Goal: Transaction & Acquisition: Purchase product/service

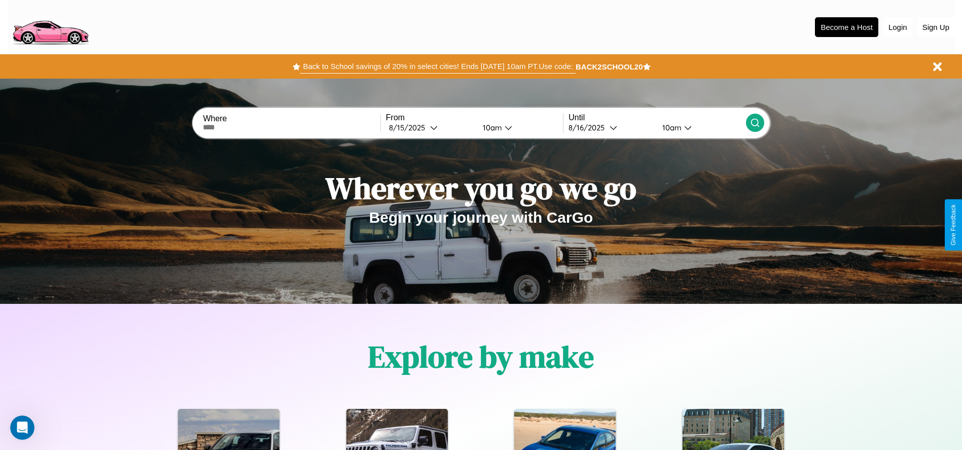
click at [438, 66] on button "Back to School savings of 20% in select cities! Ends [DATE] 10am PT. Use code:" at bounding box center [437, 66] width 275 height 14
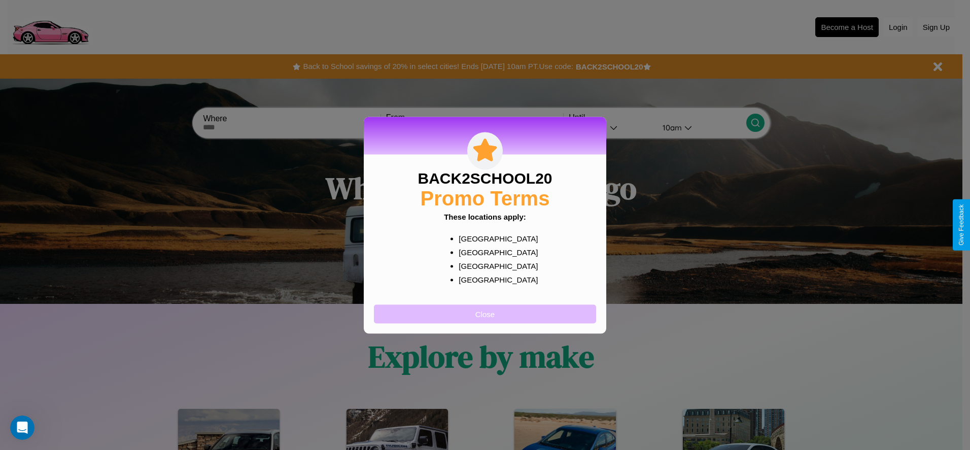
click at [485, 313] on button "Close" at bounding box center [485, 313] width 222 height 19
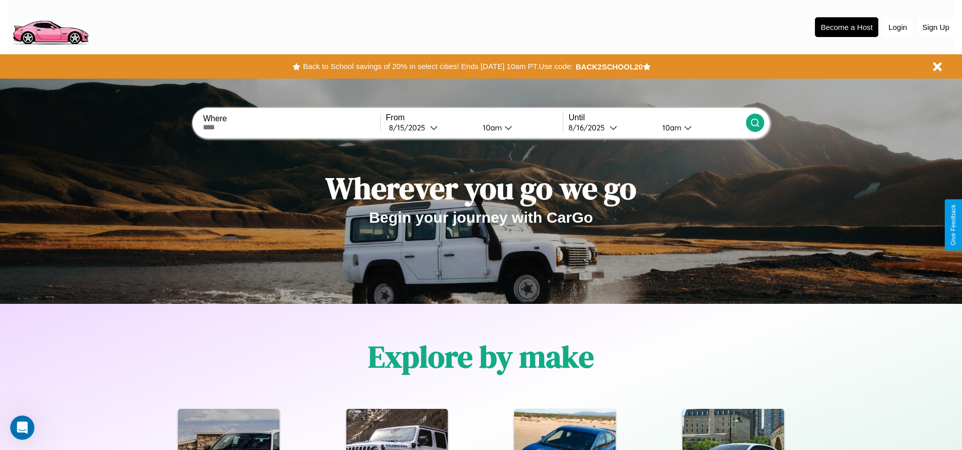
click at [292, 127] on input "text" at bounding box center [291, 127] width 177 height 8
type input "**********"
click at [430, 127] on div "[DATE]" at bounding box center [409, 128] width 41 height 10
select select "*"
select select "****"
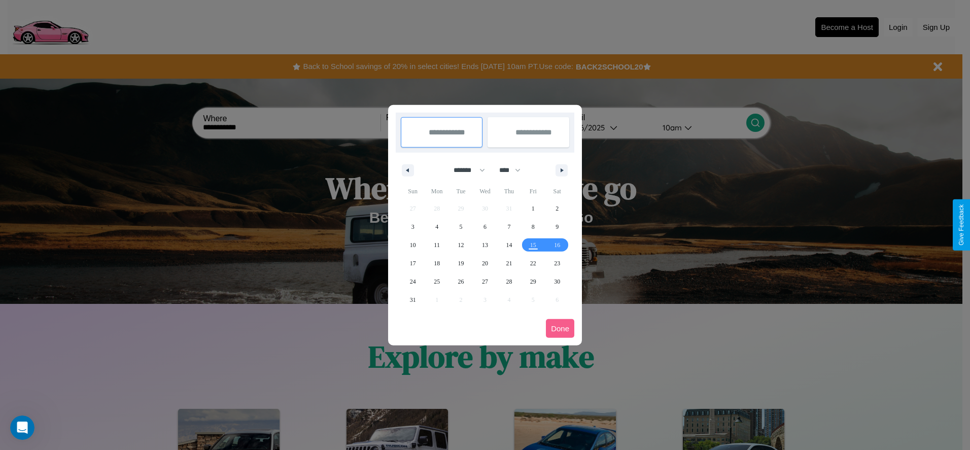
drag, startPoint x: 464, startPoint y: 170, endPoint x: 485, endPoint y: 203, distance: 39.1
click at [464, 170] on select "******* ******** ***** ***** *** **** **** ****** ********* ******* ******** **…" at bounding box center [467, 170] width 43 height 17
select select "*"
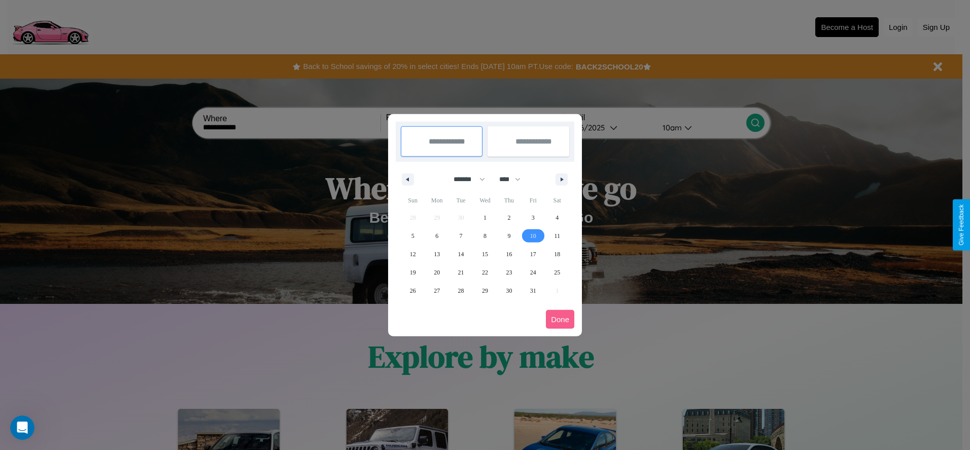
click at [532, 235] on span "10" at bounding box center [533, 236] width 6 height 18
type input "**********"
click at [412, 272] on span "19" at bounding box center [413, 272] width 6 height 18
type input "**********"
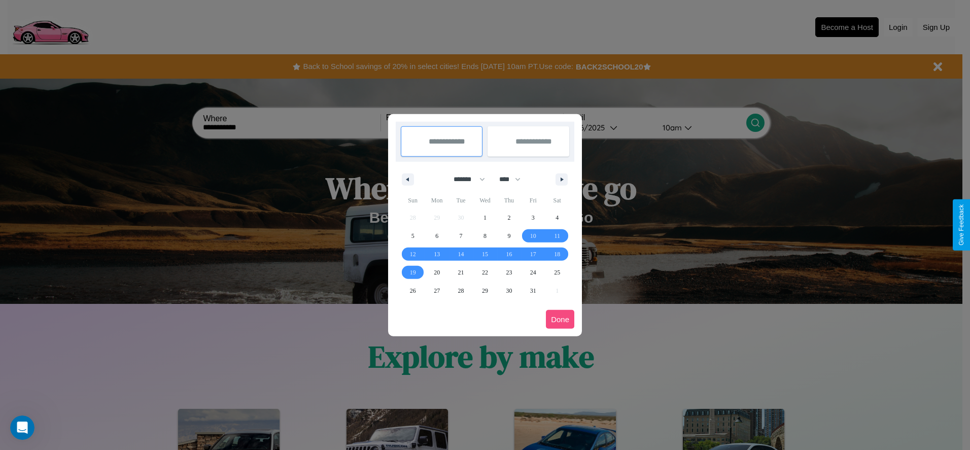
click at [560, 319] on button "Done" at bounding box center [560, 319] width 28 height 19
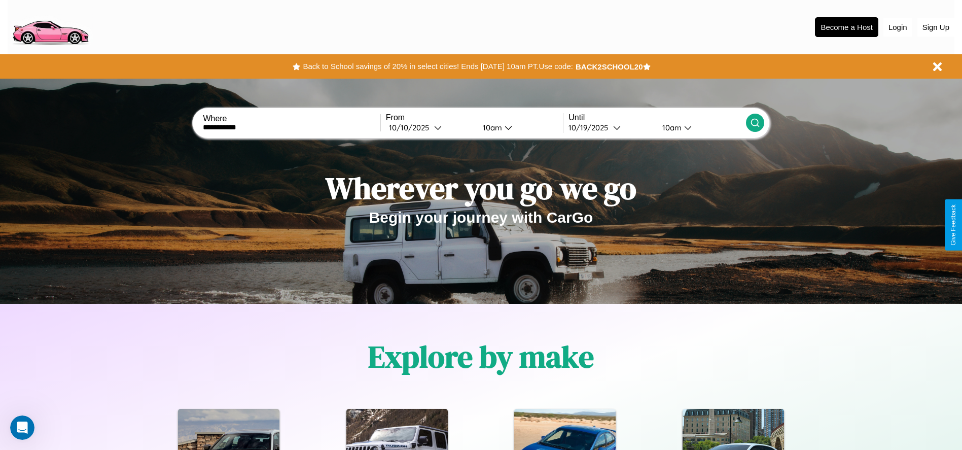
click at [490, 127] on div "10am" at bounding box center [491, 128] width 27 height 10
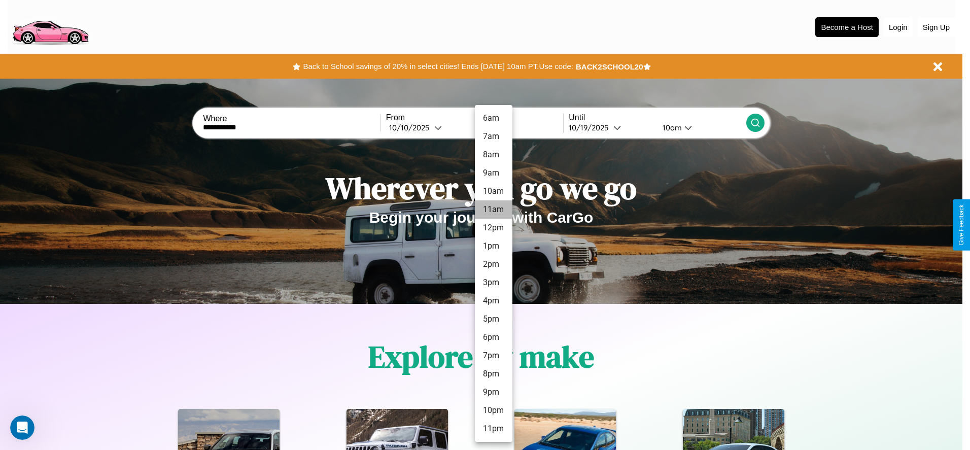
click at [493, 209] on li "11am" at bounding box center [494, 209] width 38 height 18
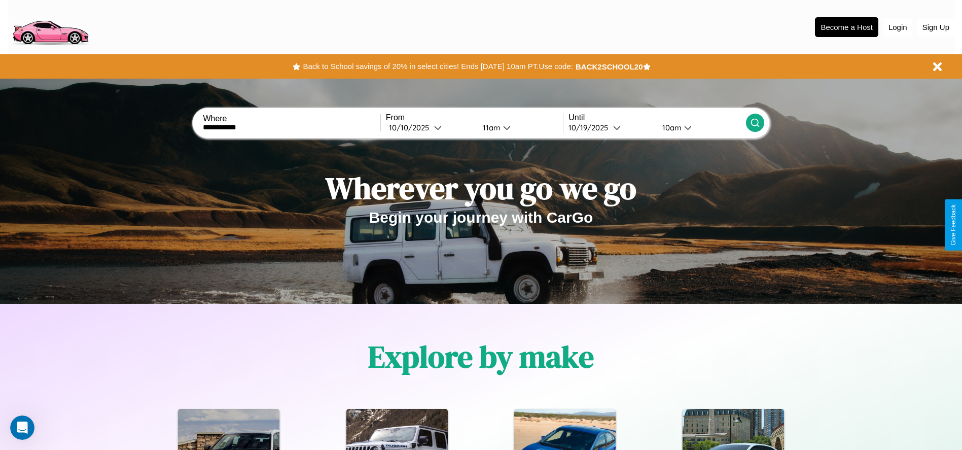
click at [755, 123] on icon at bounding box center [755, 123] width 10 height 10
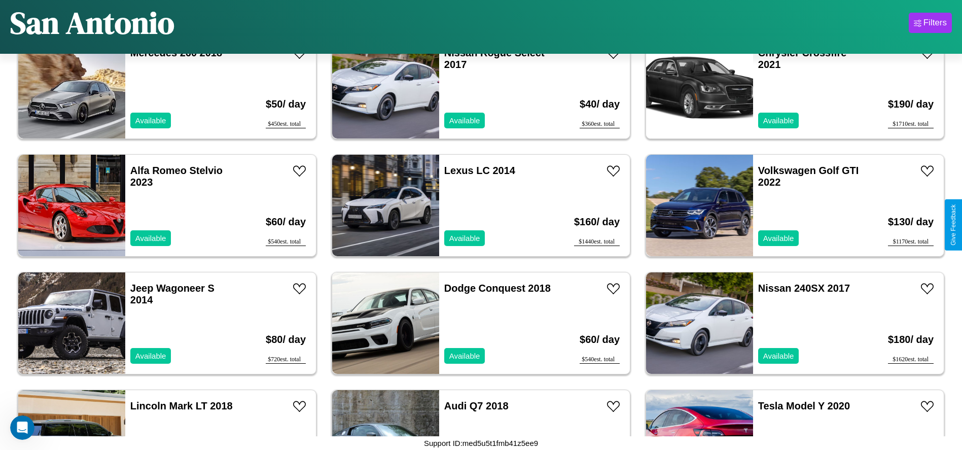
scroll to position [1054, 0]
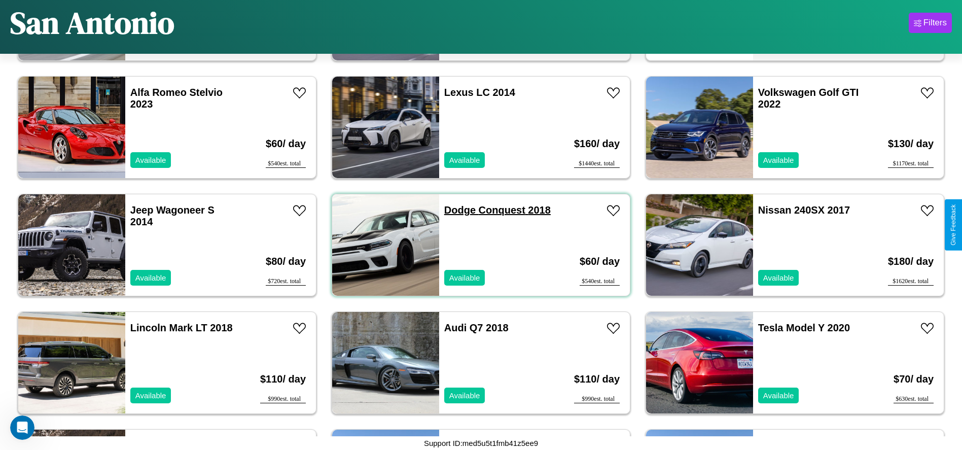
click at [456, 210] on link "Dodge Conquest 2018" at bounding box center [497, 209] width 106 height 11
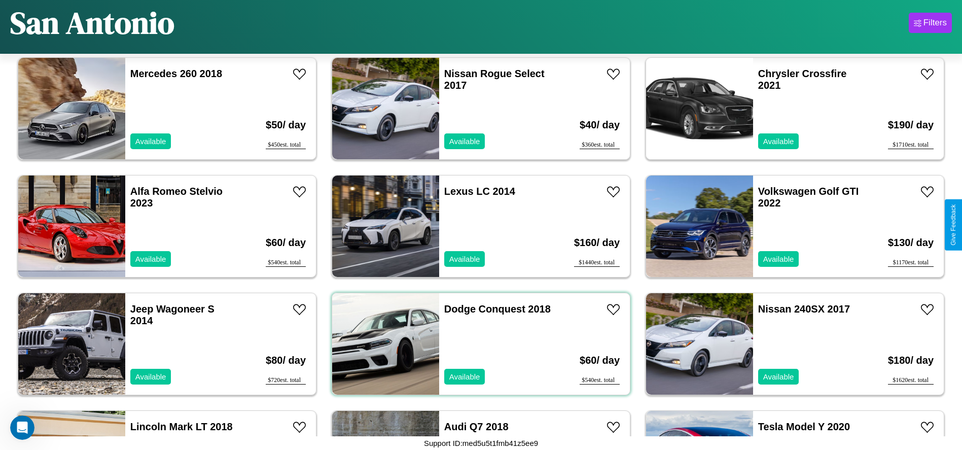
scroll to position [937, 0]
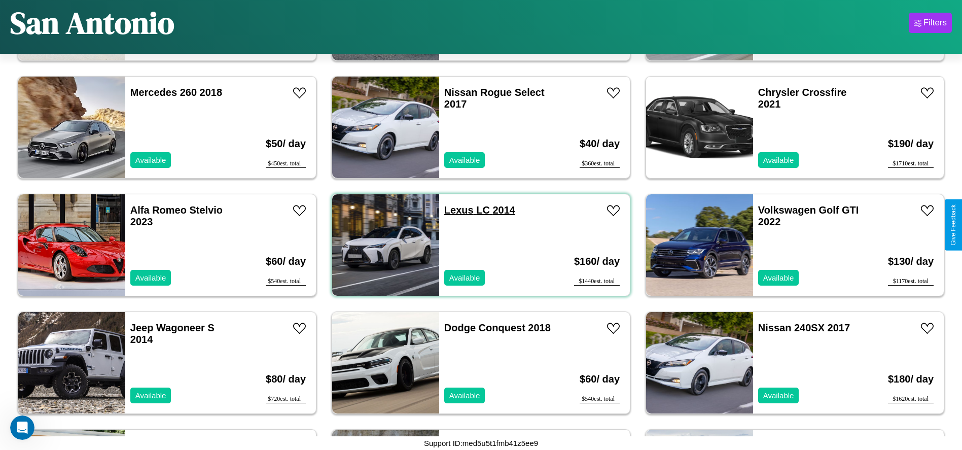
click at [455, 210] on link "Lexus LC 2014" at bounding box center [479, 209] width 71 height 11
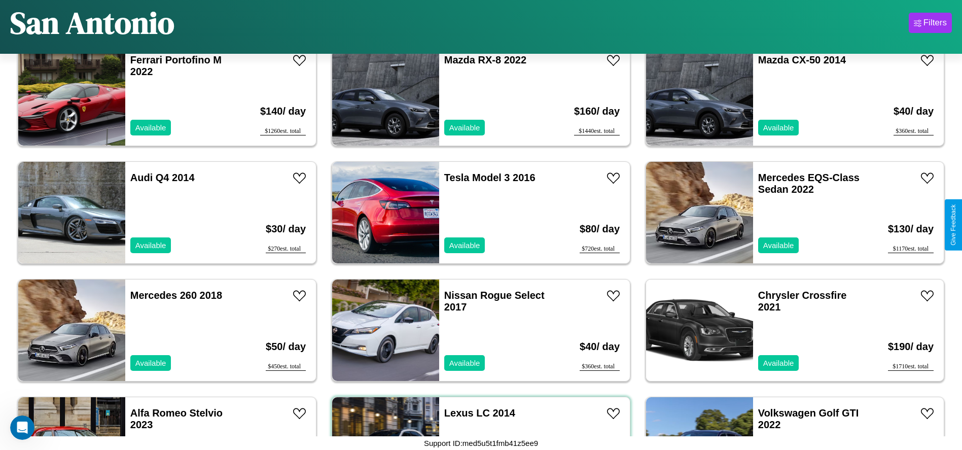
scroll to position [701, 0]
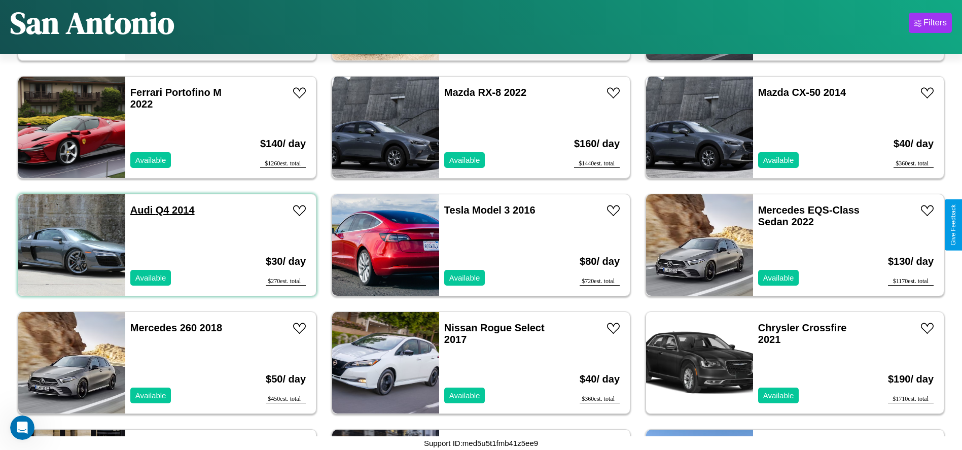
click at [140, 210] on link "Audi Q4 2014" at bounding box center [162, 209] width 64 height 11
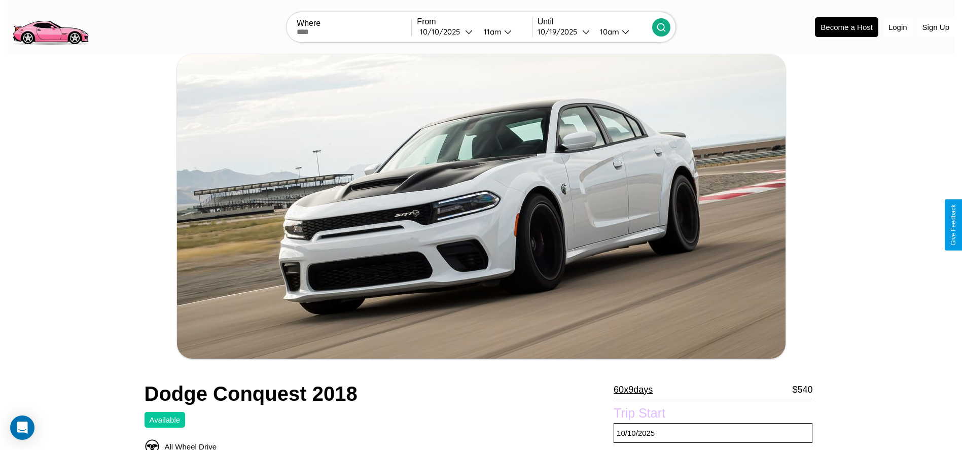
scroll to position [444, 0]
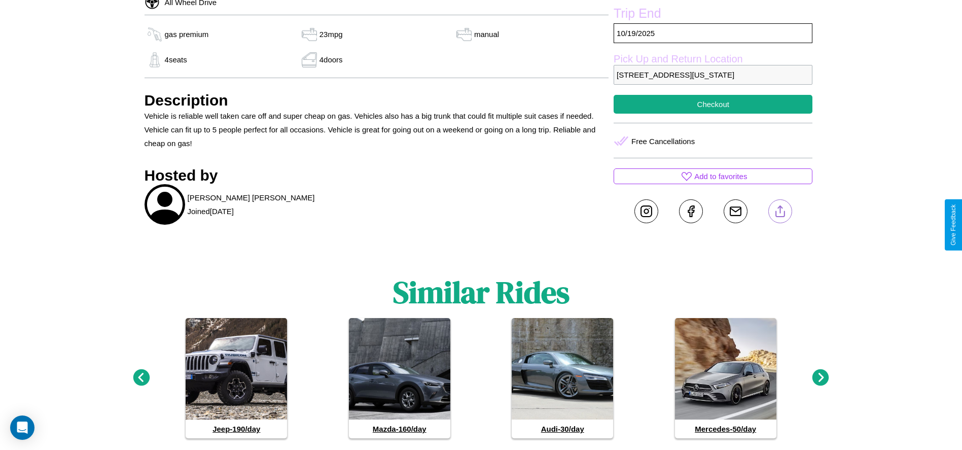
click at [780, 213] on line at bounding box center [780, 209] width 0 height 7
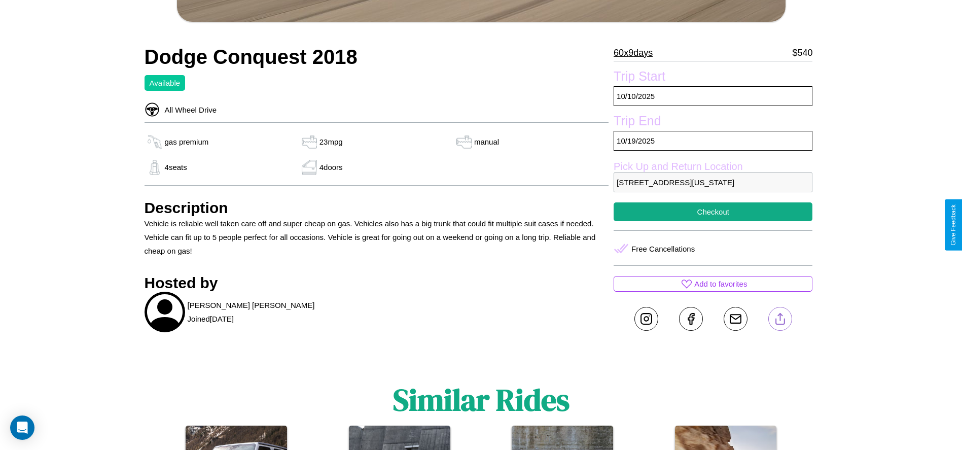
scroll to position [301, 0]
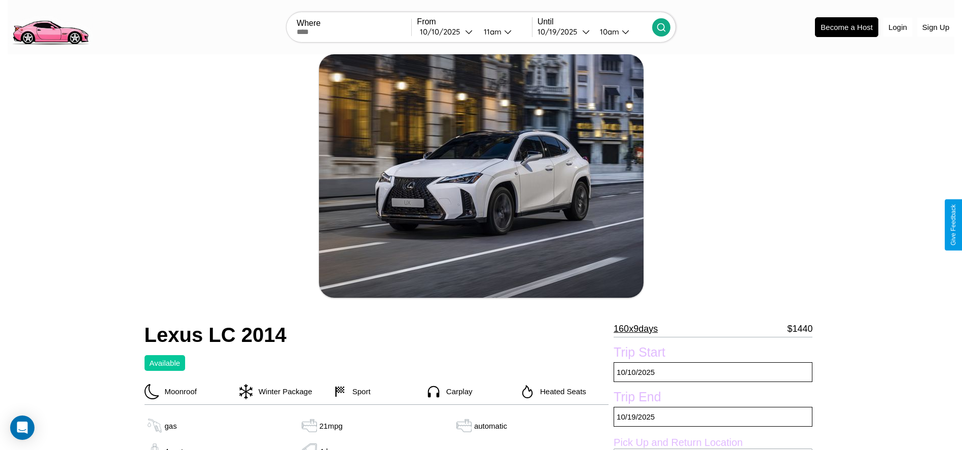
scroll to position [419, 0]
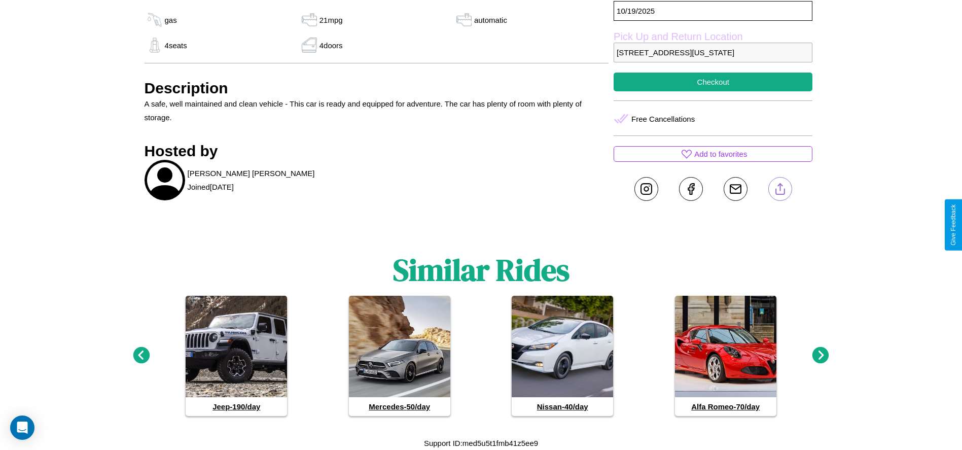
click at [780, 189] on line at bounding box center [780, 187] width 0 height 7
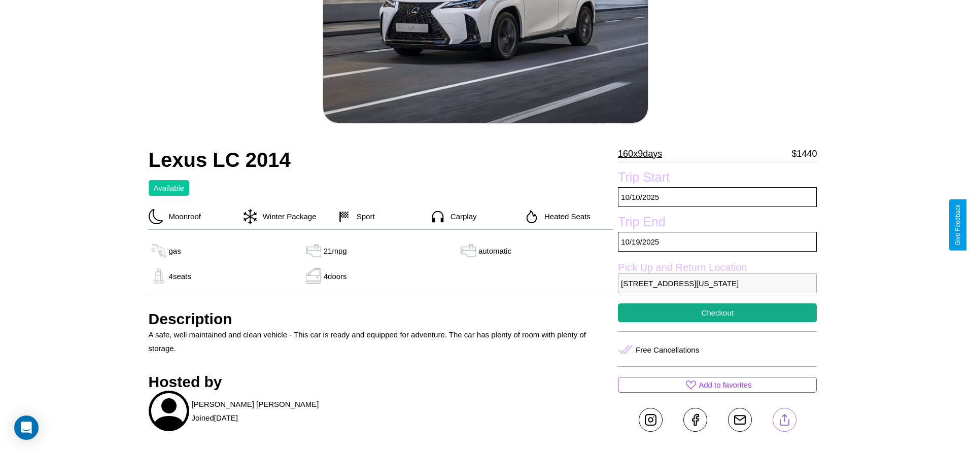
scroll to position [147, 0]
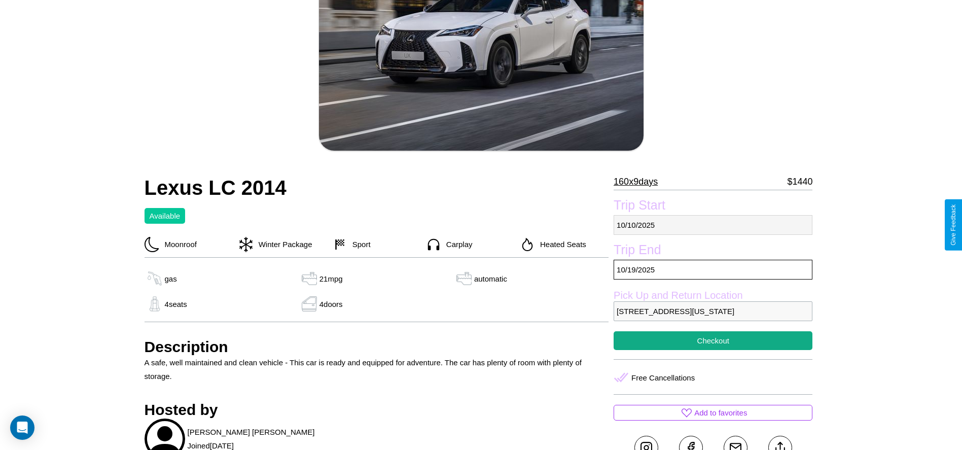
click at [713, 225] on p "10 / 10 / 2025" at bounding box center [713, 225] width 199 height 20
select select "*"
select select "****"
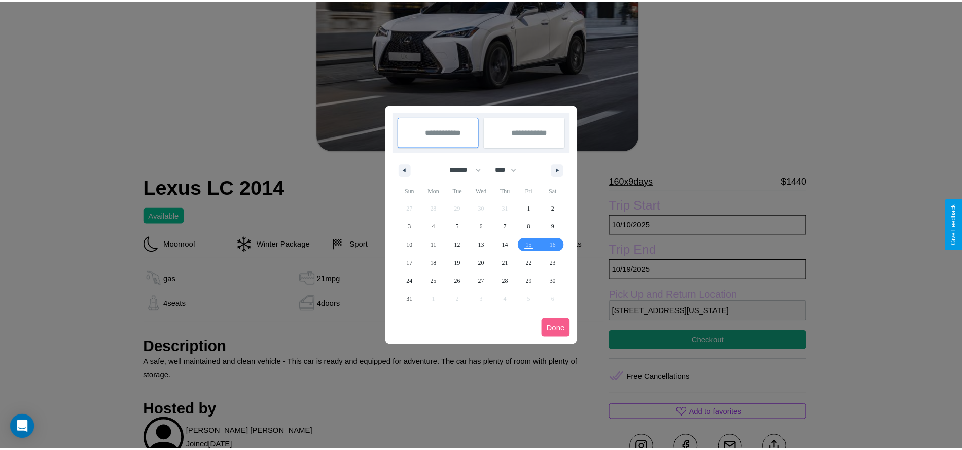
scroll to position [0, 0]
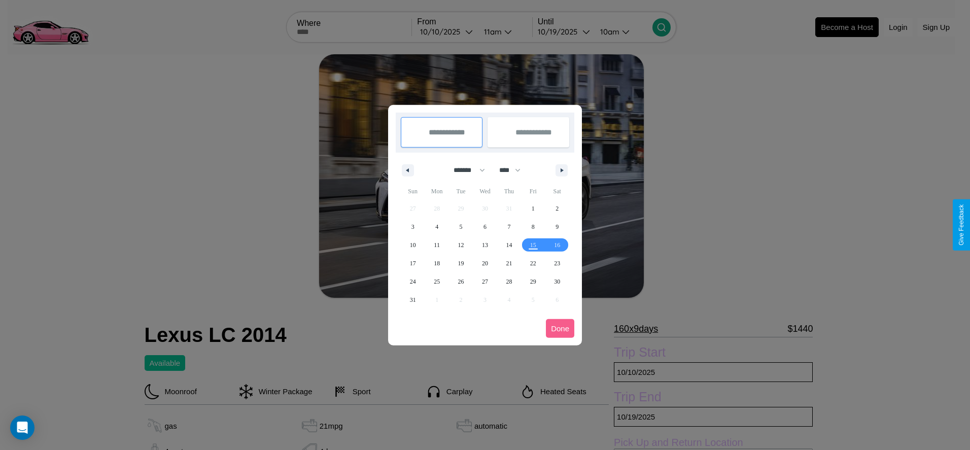
click at [446, 31] on div at bounding box center [485, 225] width 970 height 450
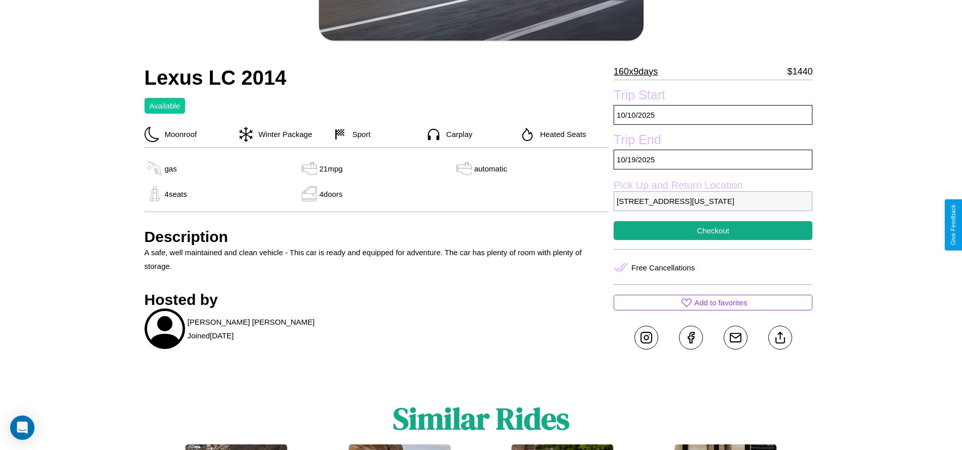
scroll to position [276, 0]
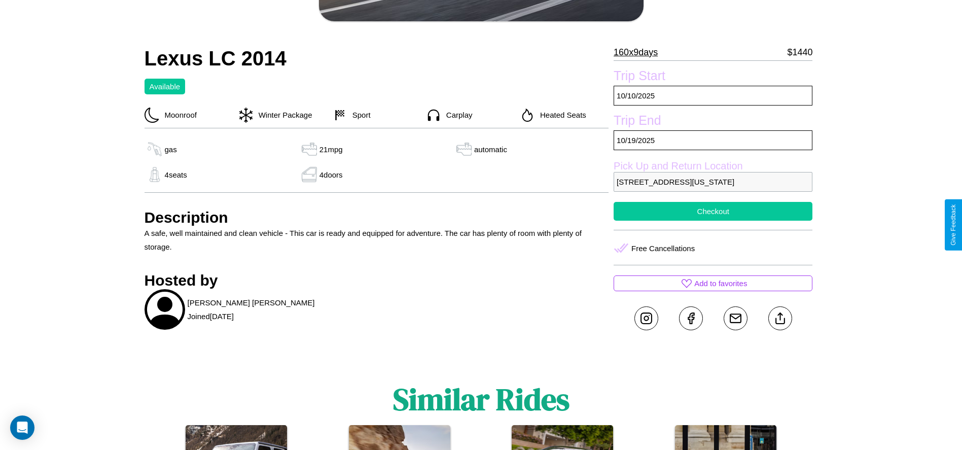
click at [713, 221] on button "Checkout" at bounding box center [713, 211] width 199 height 19
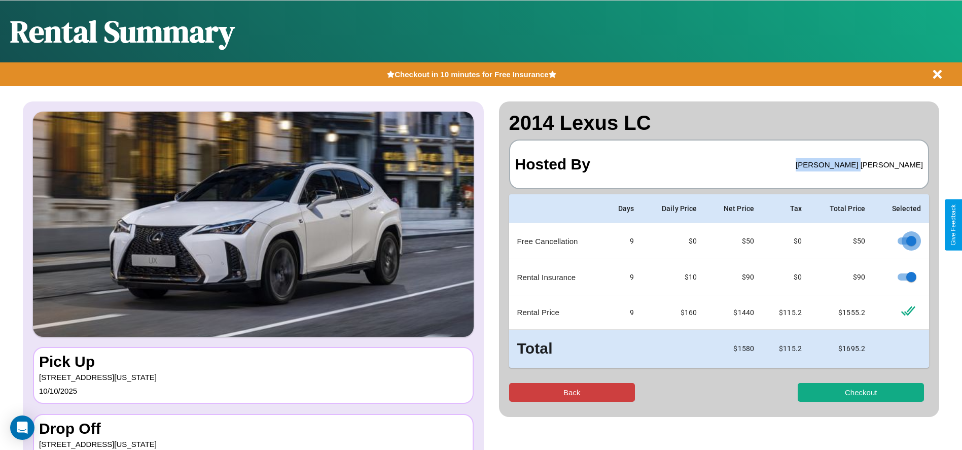
click at [571, 392] on button "Back" at bounding box center [572, 392] width 126 height 19
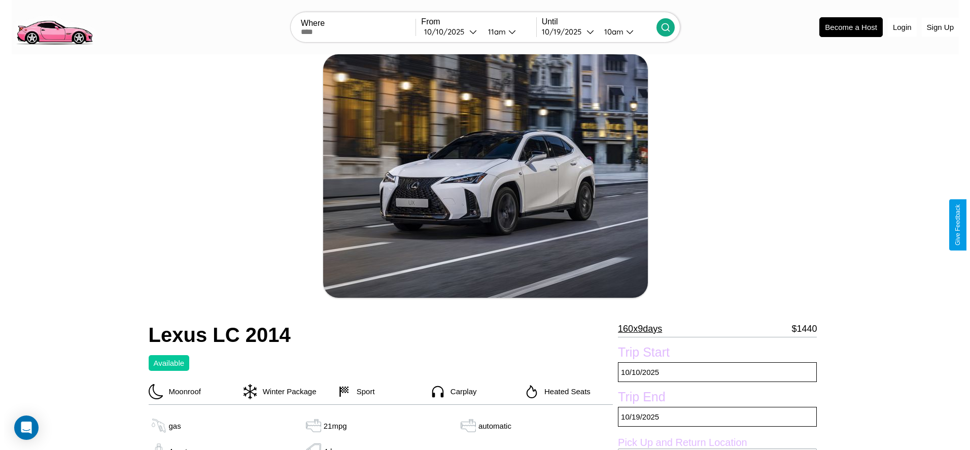
scroll to position [147, 0]
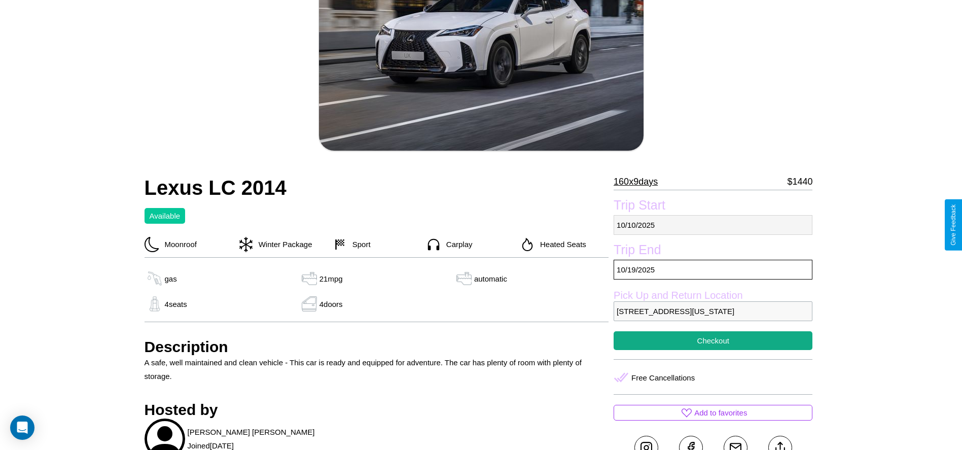
click at [713, 225] on p "10 / 10 / 2025" at bounding box center [713, 225] width 199 height 20
select select "*"
select select "****"
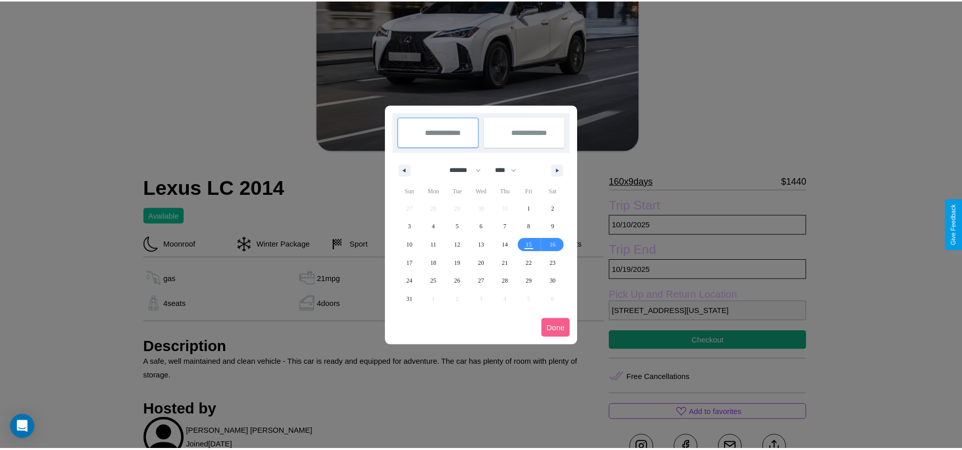
scroll to position [0, 0]
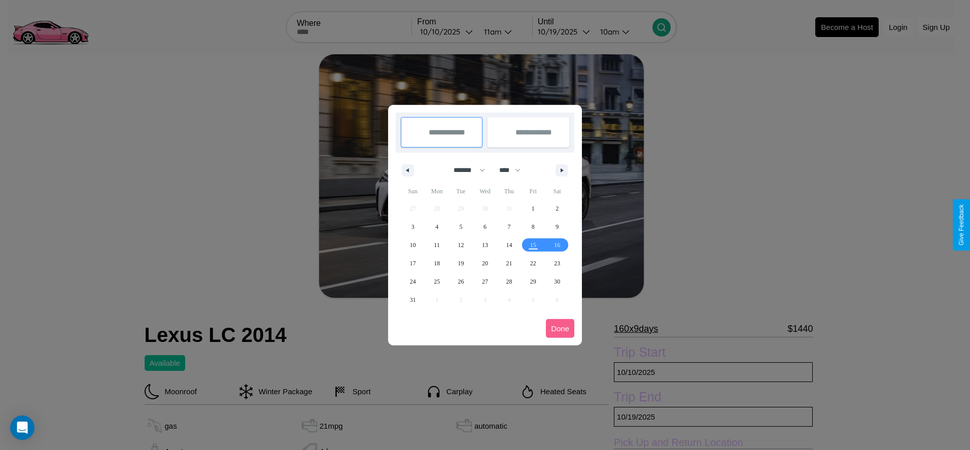
click at [446, 31] on div at bounding box center [485, 225] width 970 height 450
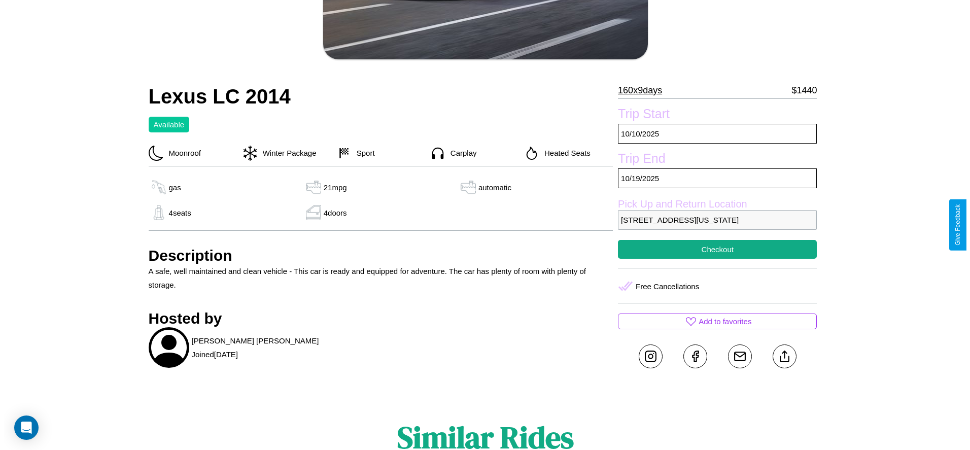
scroll to position [348, 0]
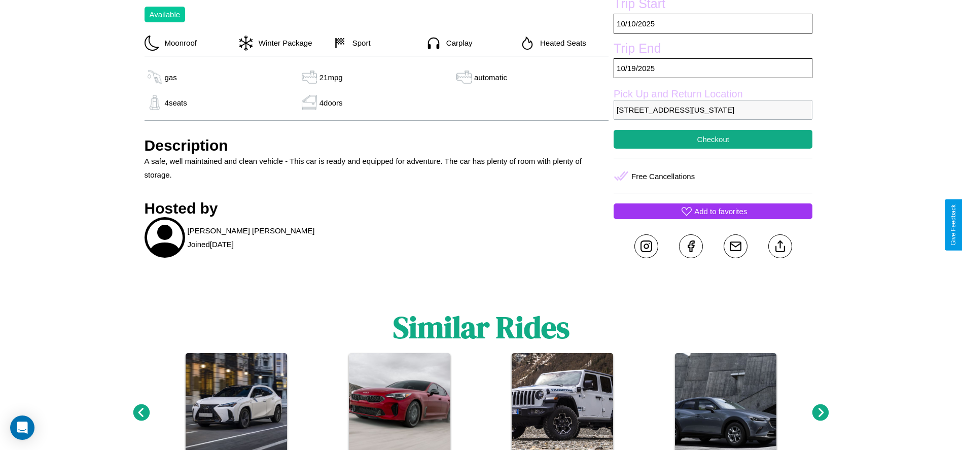
click at [713, 218] on p "Add to favorites" at bounding box center [720, 211] width 53 height 14
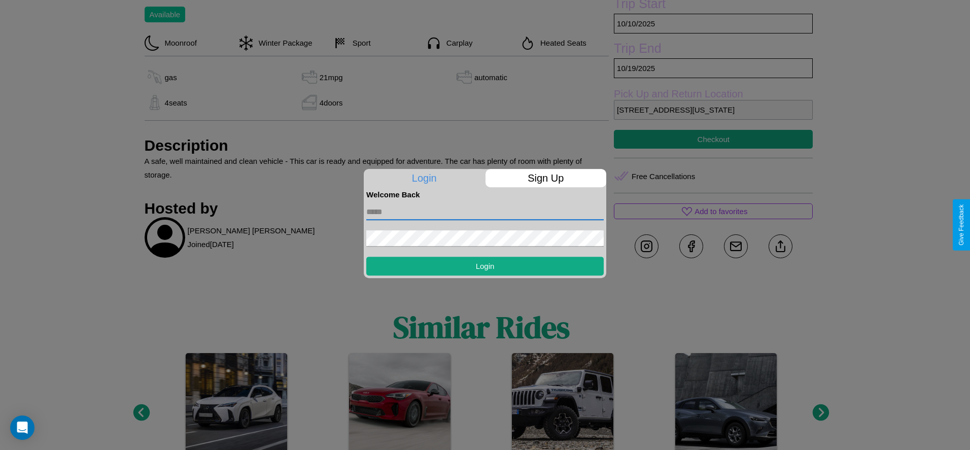
click at [485, 211] on input "text" at bounding box center [484, 212] width 237 height 16
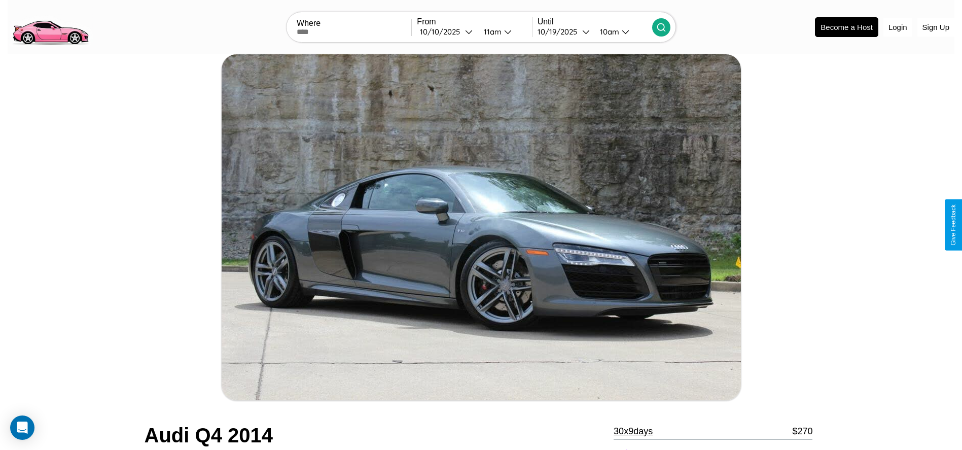
scroll to position [343, 0]
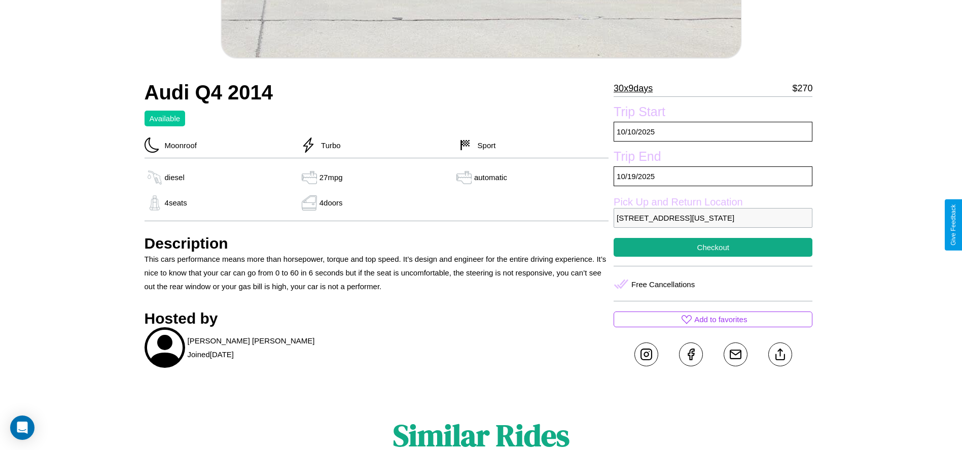
click at [713, 225] on p "7515 Park Avenue San Antonio Texas 61069 United States" at bounding box center [713, 218] width 199 height 20
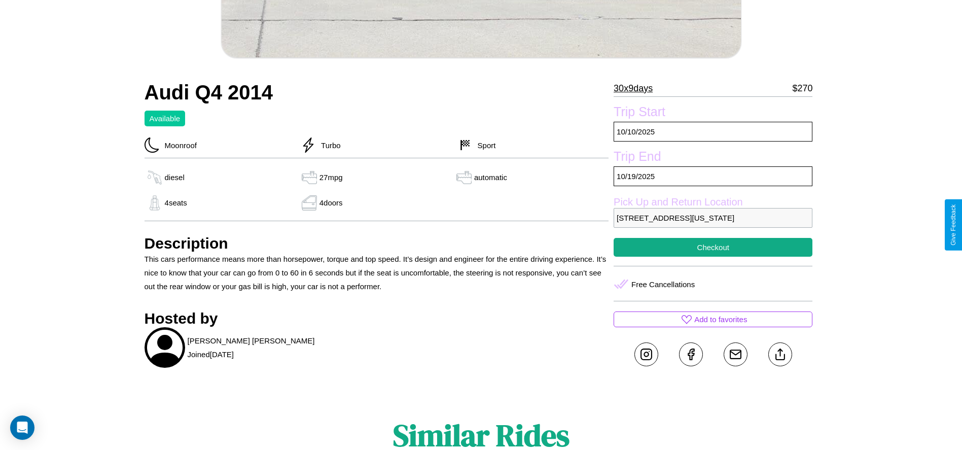
click at [713, 225] on p "7515 Park Avenue San Antonio Texas 61069 United States" at bounding box center [713, 218] width 199 height 20
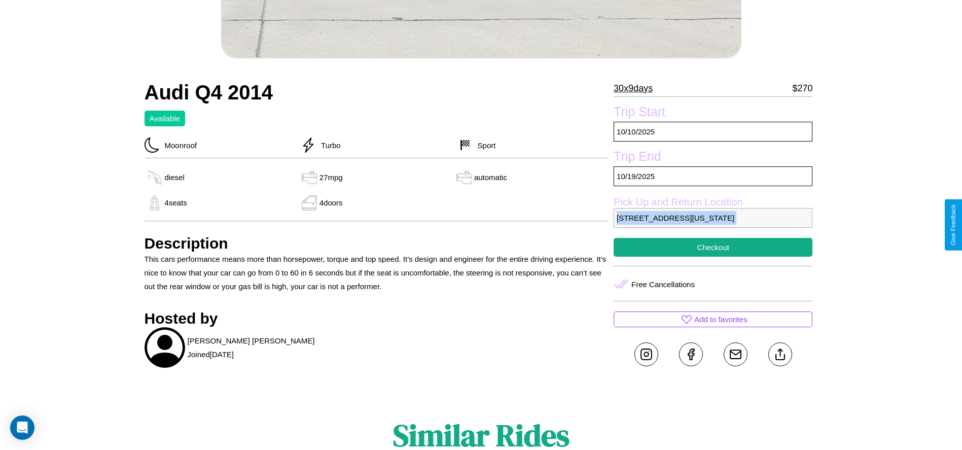
click at [713, 225] on p "7515 Park Avenue San Antonio Texas 61069 United States" at bounding box center [713, 218] width 199 height 20
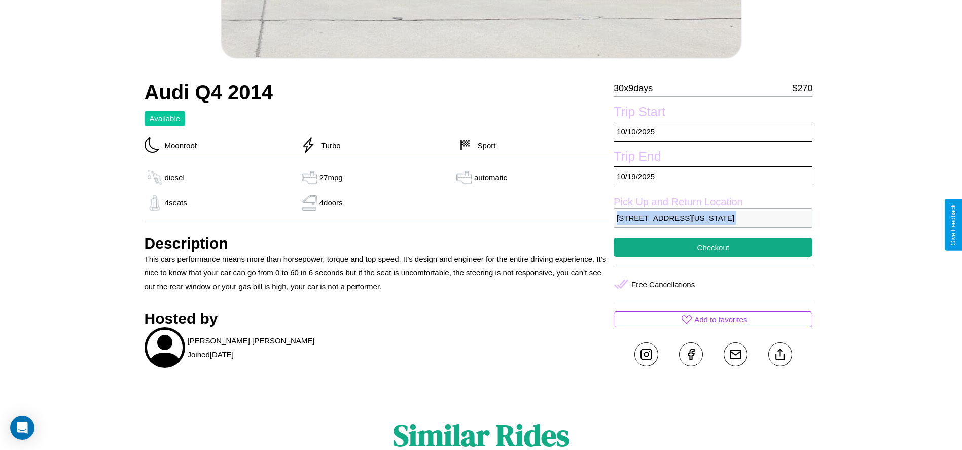
click at [713, 225] on p "7515 Park Avenue San Antonio Texas 61069 United States" at bounding box center [713, 218] width 199 height 20
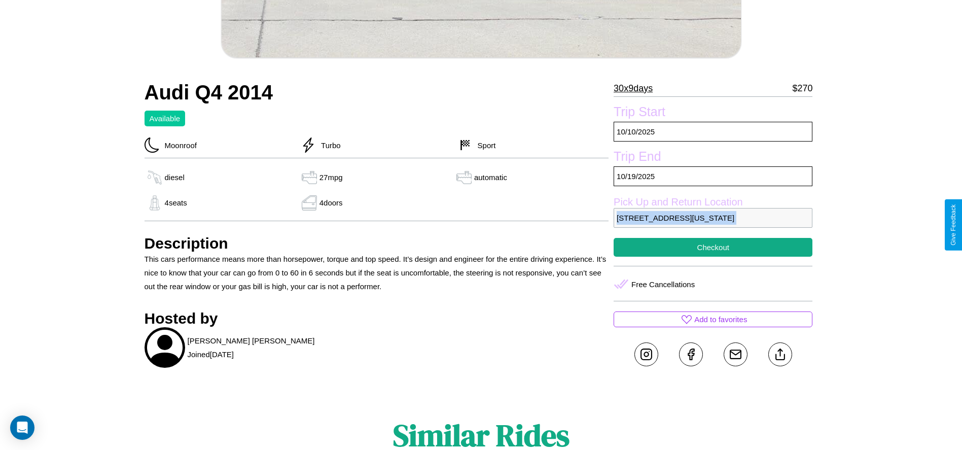
click at [713, 225] on p "7515 Park Avenue San Antonio Texas 61069 United States" at bounding box center [713, 218] width 199 height 20
